Goal: Find contact information: Find contact information

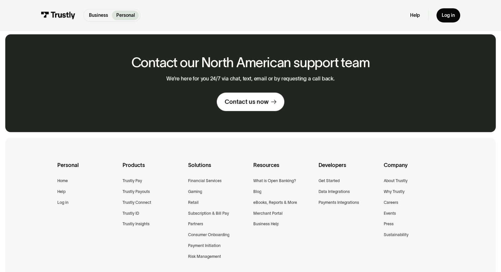
scroll to position [439, 0]
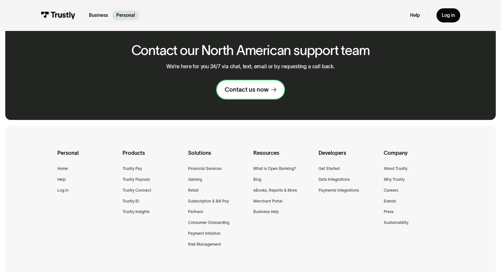
click at [267, 90] on div "Contact us now" at bounding box center [247, 90] width 44 height 8
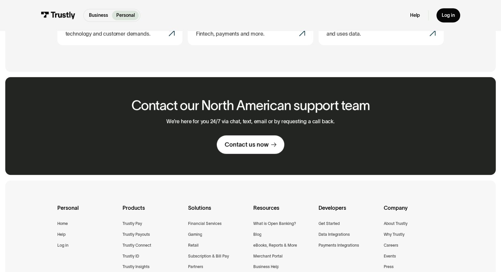
scroll to position [494, 0]
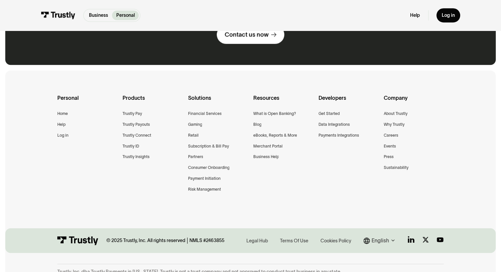
click at [47, 16] on img at bounding box center [58, 15] width 35 height 7
